Goal: Check status: Check status

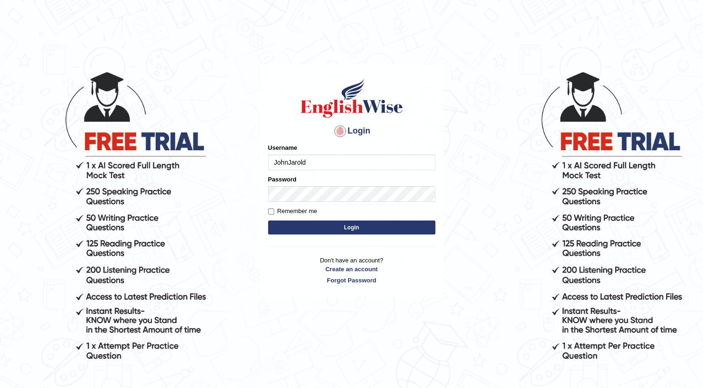
type input "JohnJarold"
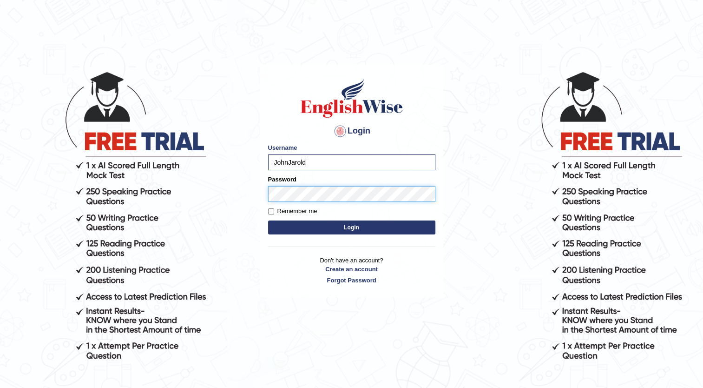
click at [268, 220] on button "Login" at bounding box center [351, 227] width 167 height 14
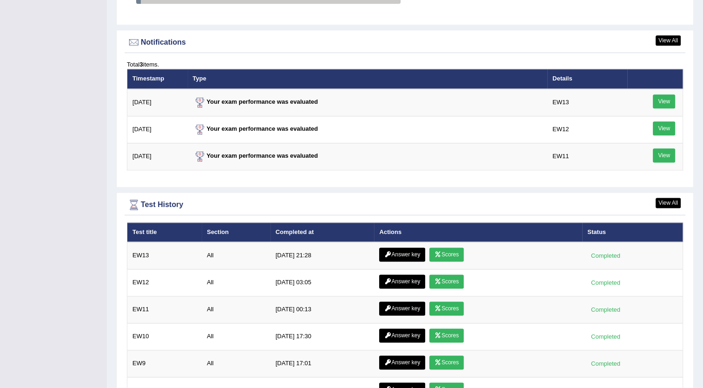
scroll to position [1232, 0]
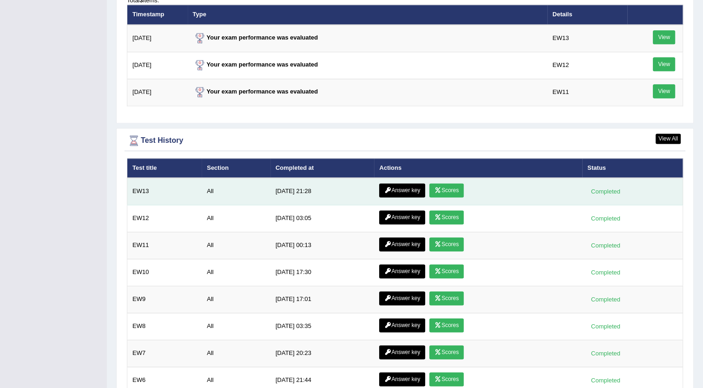
click at [444, 188] on link "Scores" at bounding box center [447, 190] width 34 height 14
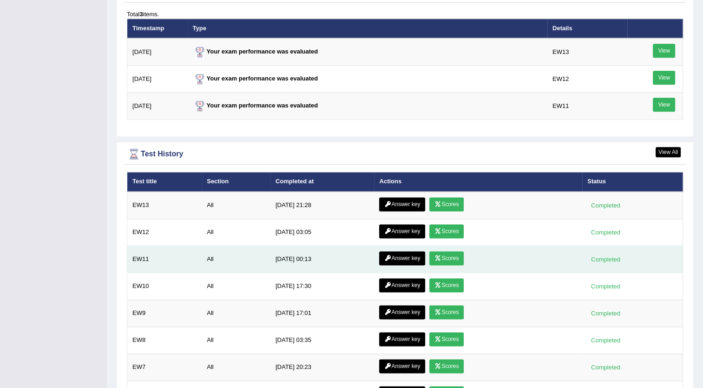
scroll to position [1162, 0]
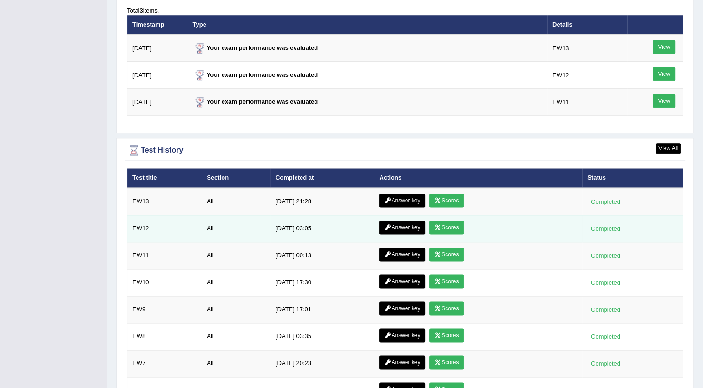
click at [437, 225] on icon at bounding box center [438, 228] width 7 height 6
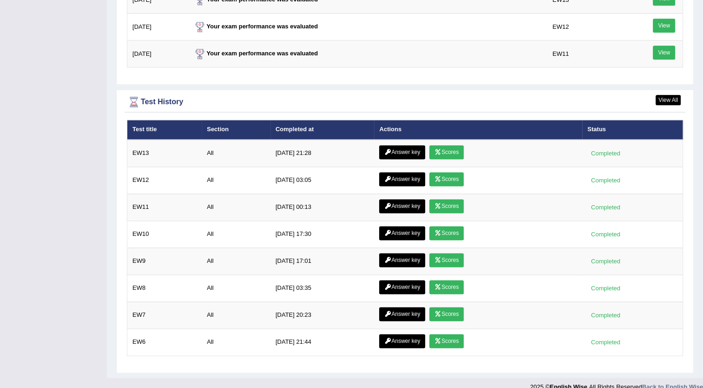
scroll to position [1162, 0]
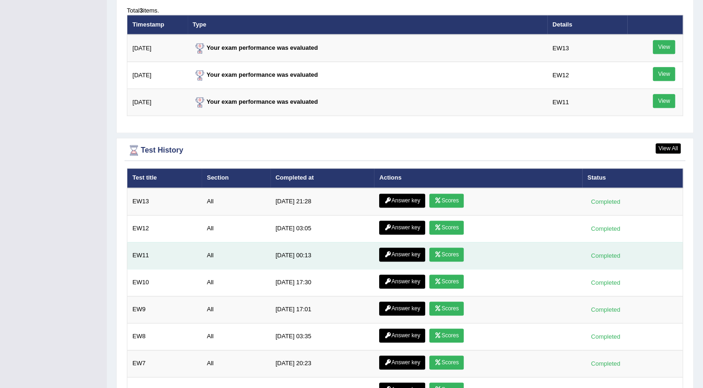
click at [456, 248] on link "Scores" at bounding box center [447, 254] width 34 height 14
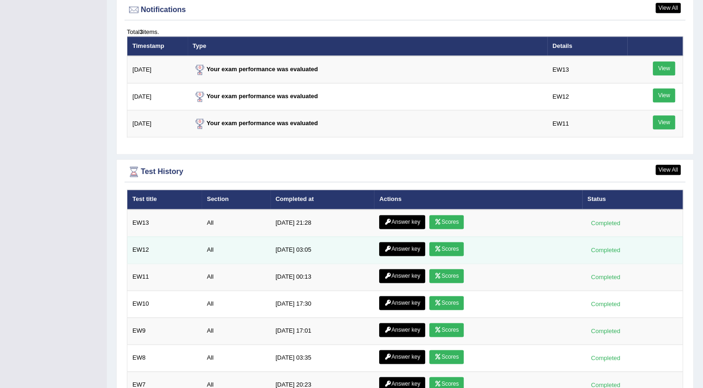
scroll to position [1217, 0]
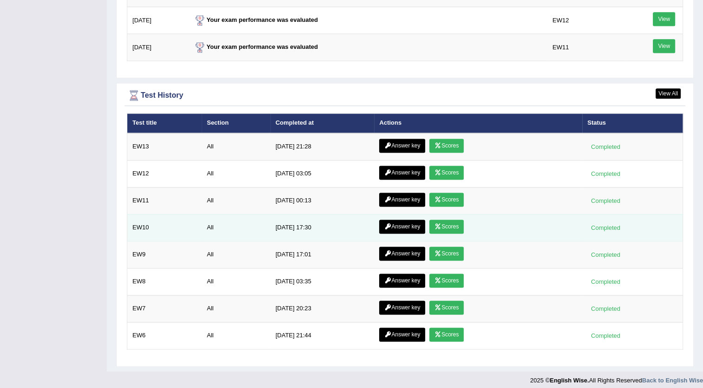
click at [447, 222] on link "Scores" at bounding box center [447, 226] width 34 height 14
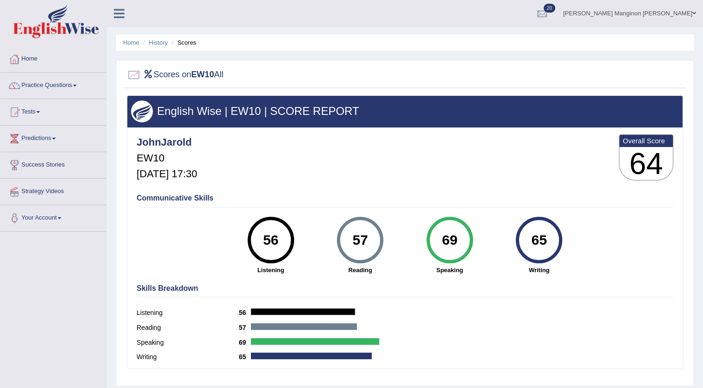
drag, startPoint x: 229, startPoint y: 204, endPoint x: 237, endPoint y: 208, distance: 8.9
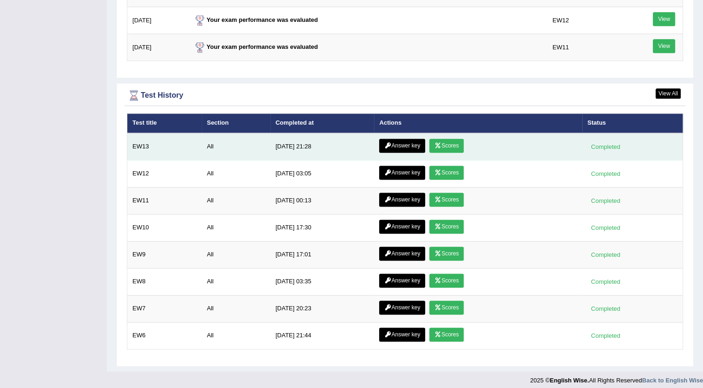
click at [459, 139] on link "Scores" at bounding box center [447, 146] width 34 height 14
